Goal: Task Accomplishment & Management: Manage account settings

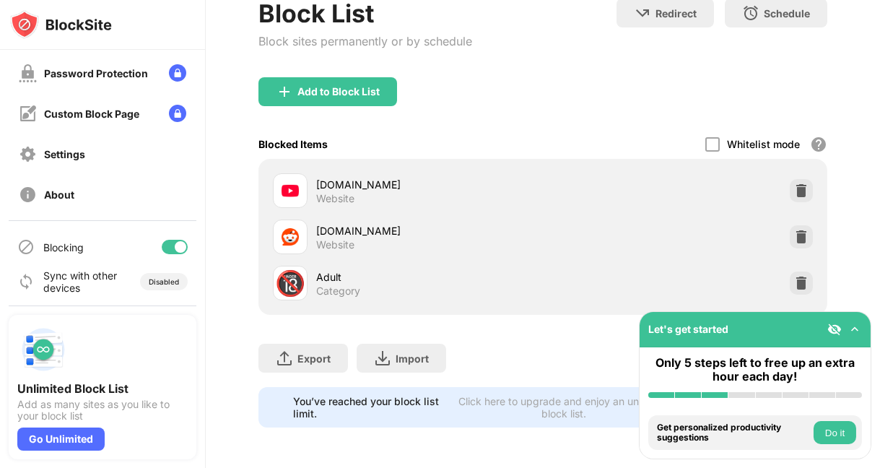
scroll to position [166, 0]
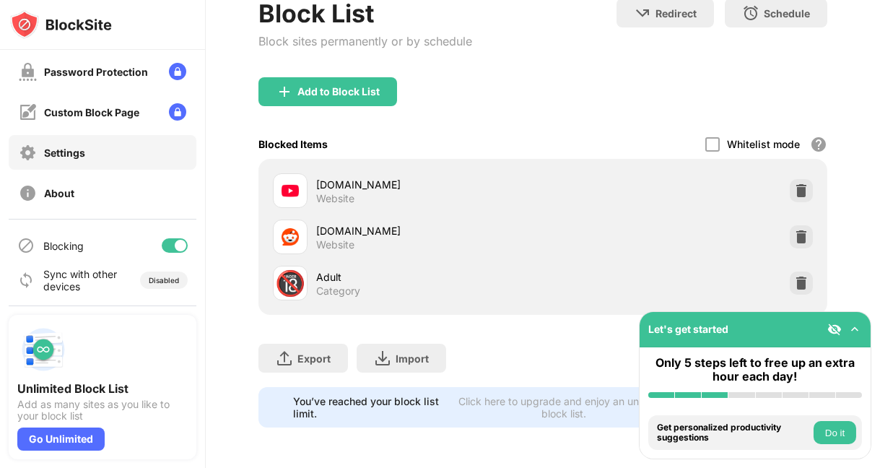
click at [73, 159] on div "Settings" at bounding box center [52, 153] width 66 height 18
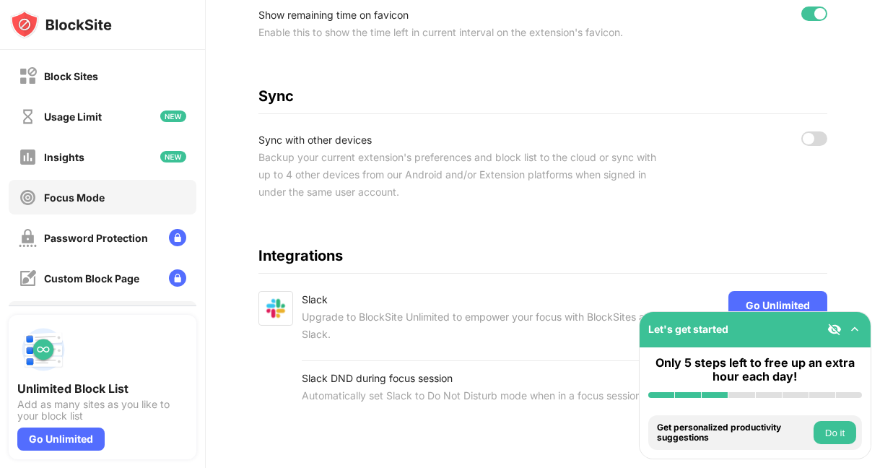
click at [93, 196] on div "Focus Mode" at bounding box center [74, 197] width 61 height 12
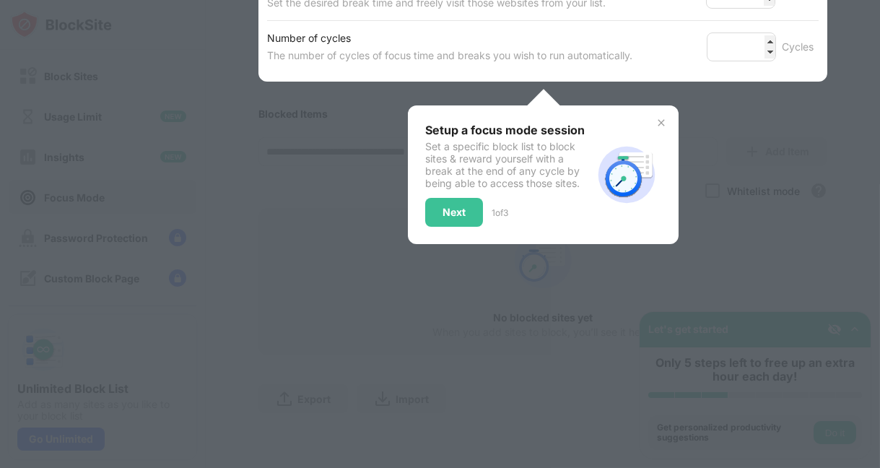
scroll to position [365, 0]
click at [453, 206] on div "Next" at bounding box center [454, 212] width 23 height 12
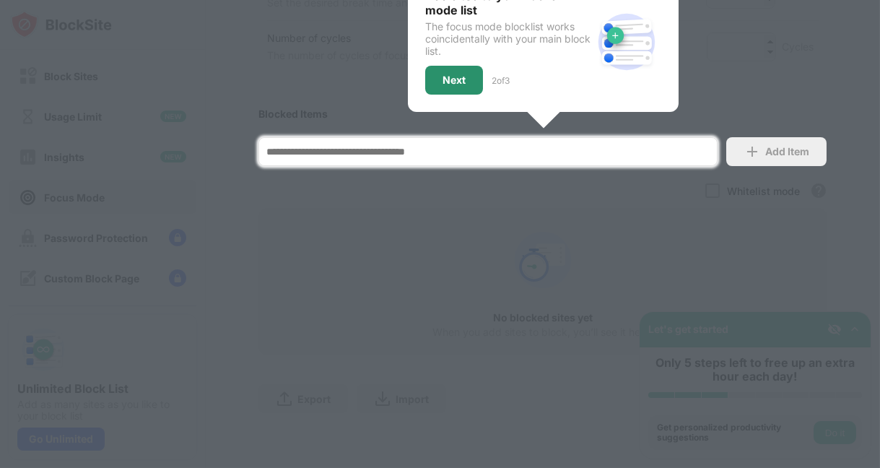
click at [453, 74] on div "Next" at bounding box center [454, 80] width 23 height 12
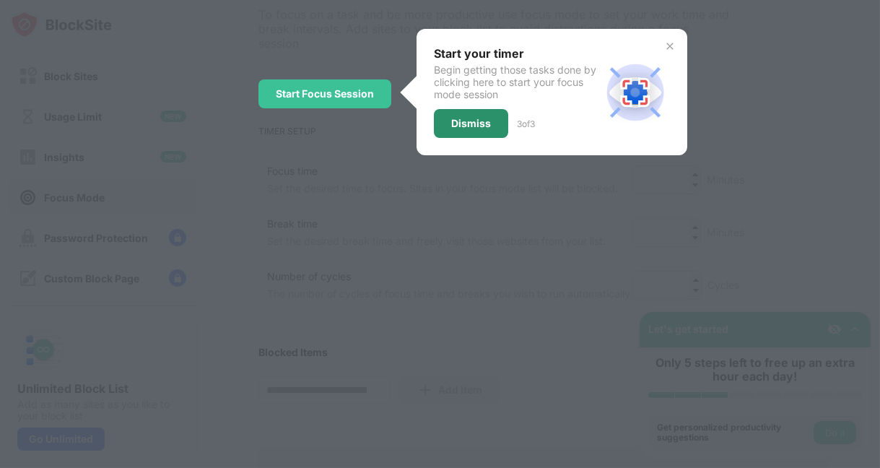
scroll to position [9, 0]
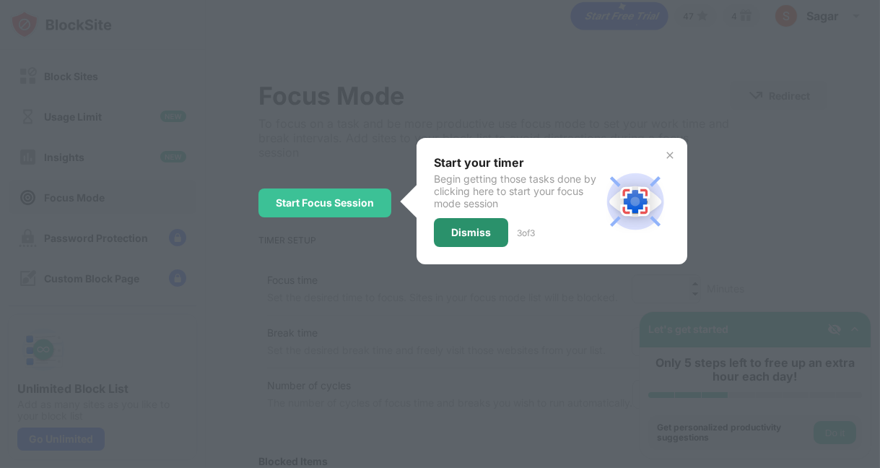
click at [459, 235] on div "Dismiss" at bounding box center [471, 233] width 40 height 12
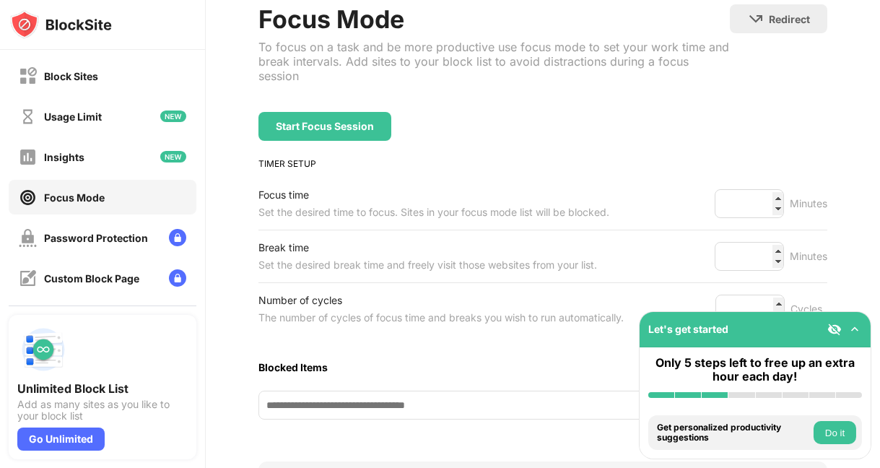
scroll to position [154, 0]
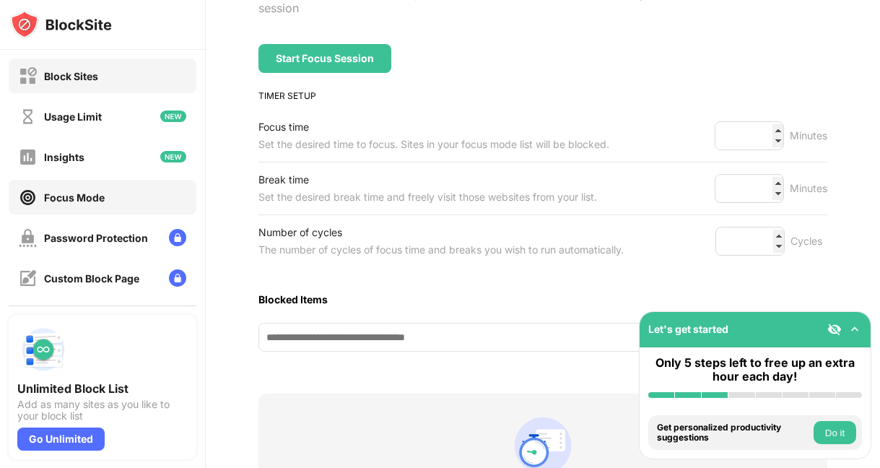
click at [74, 71] on div "Block Sites" at bounding box center [71, 76] width 54 height 12
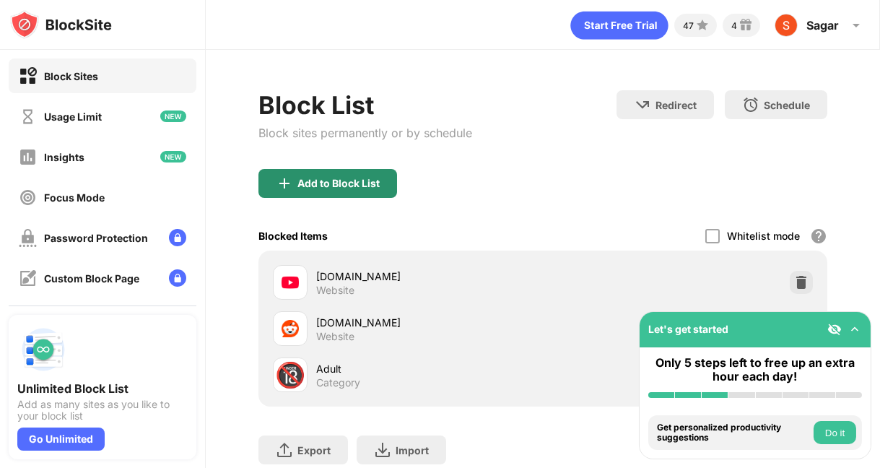
click at [297, 185] on div "Add to Block List" at bounding box center [338, 184] width 82 height 12
